Goal: Transaction & Acquisition: Purchase product/service

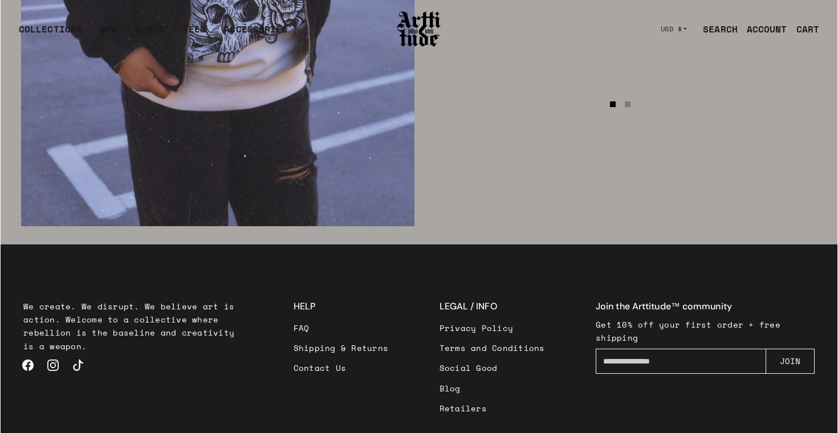
scroll to position [1918, 0]
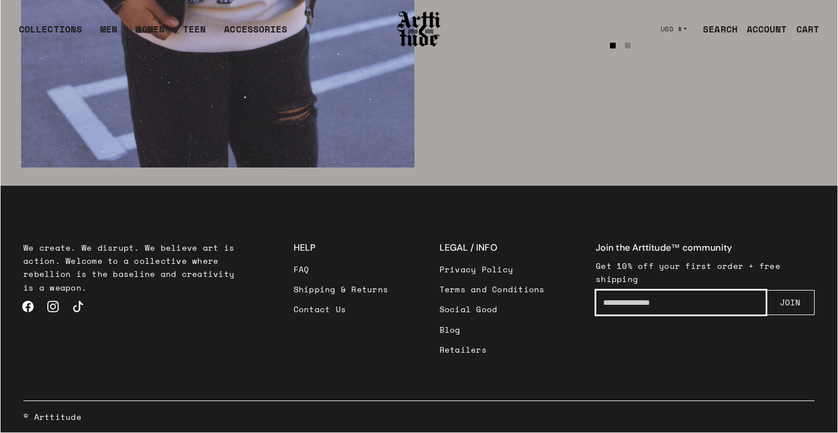
click at [628, 302] on input "Enter your email" at bounding box center [681, 302] width 170 height 25
type input "**********"
click at [791, 306] on button "JOIN" at bounding box center [790, 302] width 49 height 25
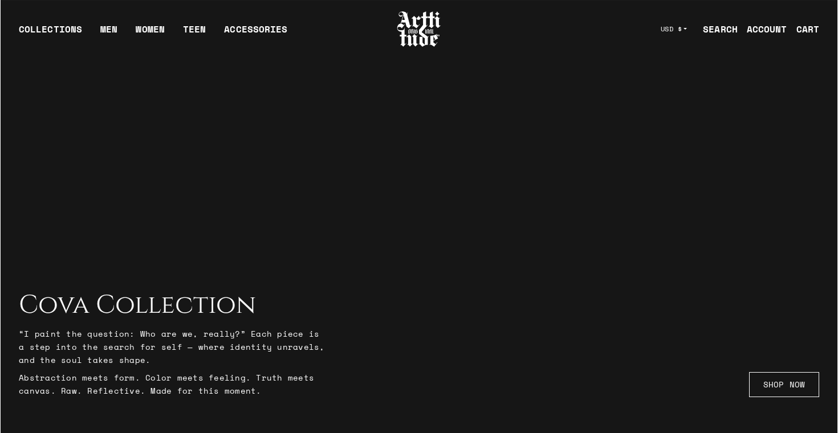
scroll to position [1918, 0]
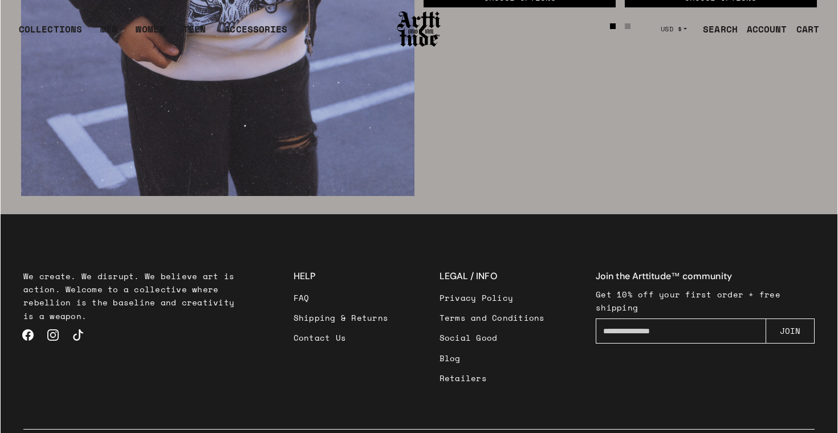
scroll to position [1918, 0]
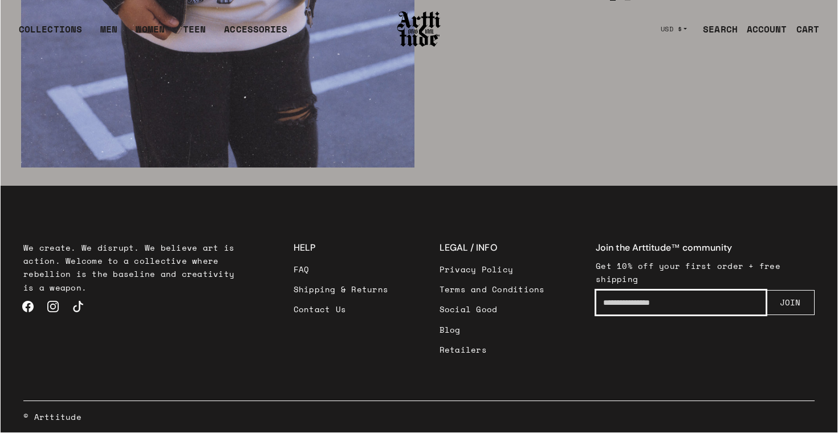
click at [627, 302] on input "Enter your email" at bounding box center [681, 302] width 170 height 25
type input "**********"
click at [792, 304] on button "JOIN" at bounding box center [790, 302] width 49 height 25
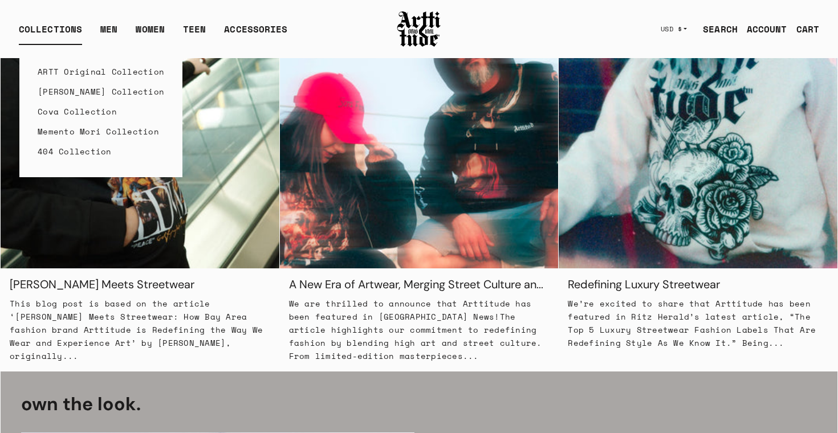
scroll to position [1024, 0]
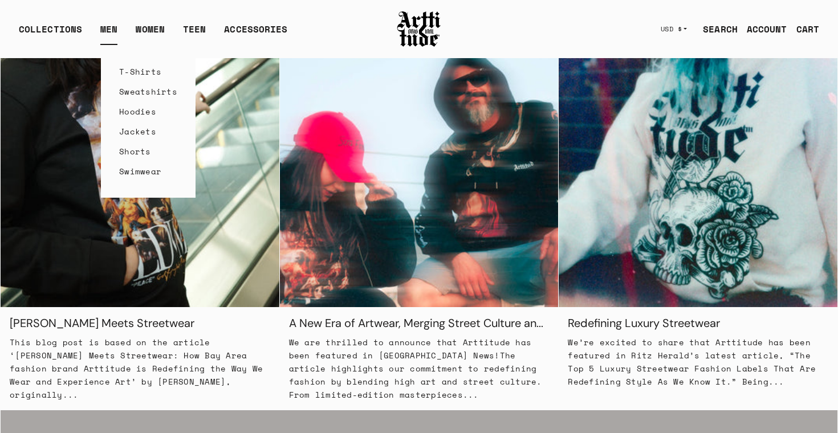
click at [128, 70] on link "T-Shirts" at bounding box center [148, 72] width 58 height 20
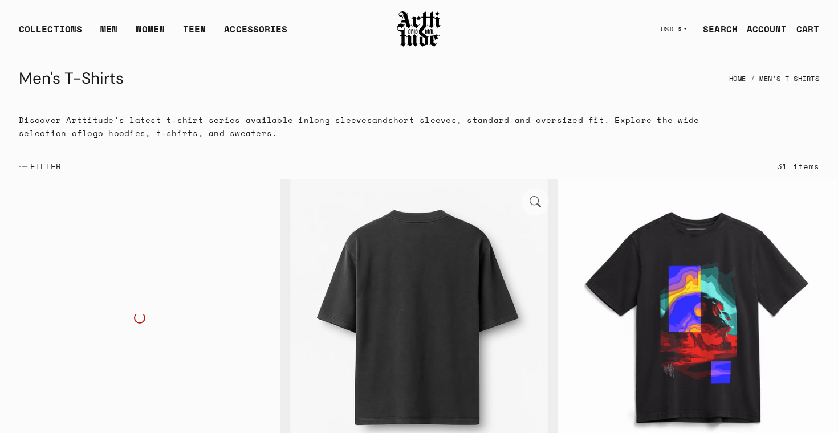
click at [387, 280] on img at bounding box center [419, 318] width 279 height 279
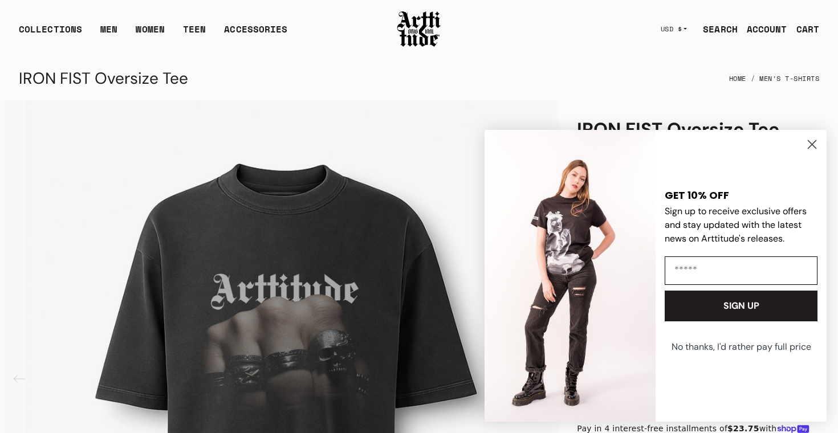
click at [717, 273] on input "Email" at bounding box center [741, 271] width 153 height 29
type input "**********"
click at [733, 307] on button "SIGN UP" at bounding box center [741, 306] width 153 height 31
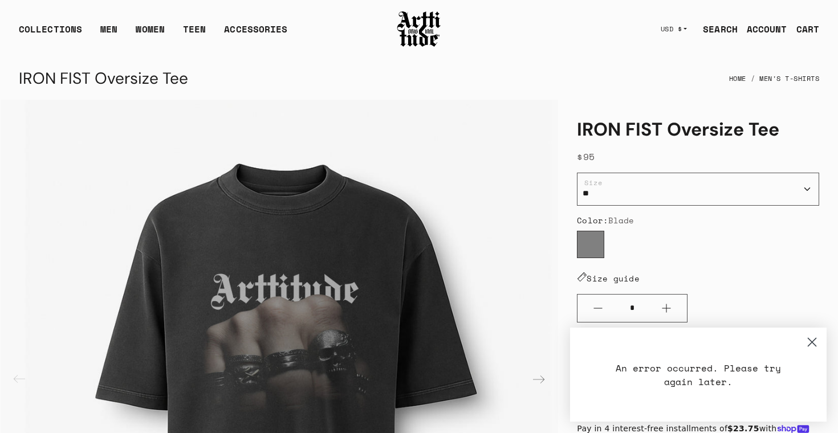
click at [811, 341] on icon "Close dialog" at bounding box center [812, 343] width 8 height 8
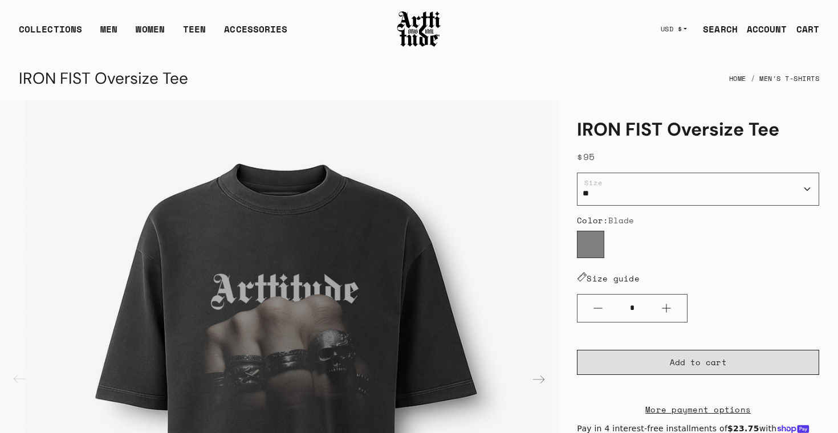
click at [687, 361] on span "Add to cart" at bounding box center [698, 362] width 57 height 11
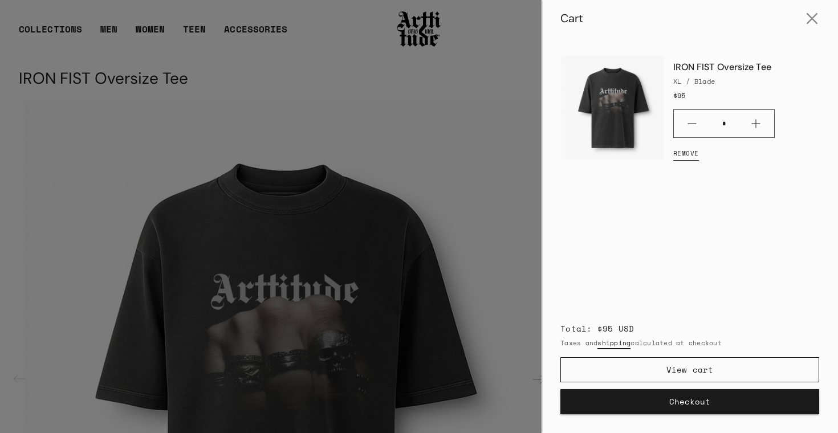
click at [690, 400] on button "Checkout" at bounding box center [689, 401] width 259 height 25
